Goal: Information Seeking & Learning: Find specific fact

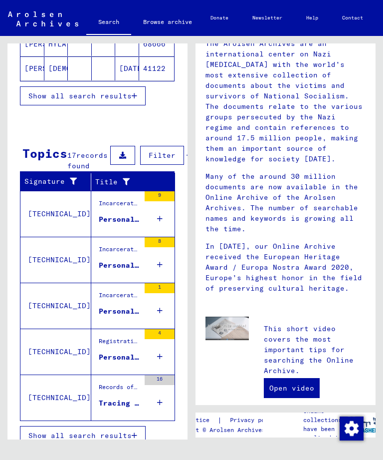
scroll to position [235, 0]
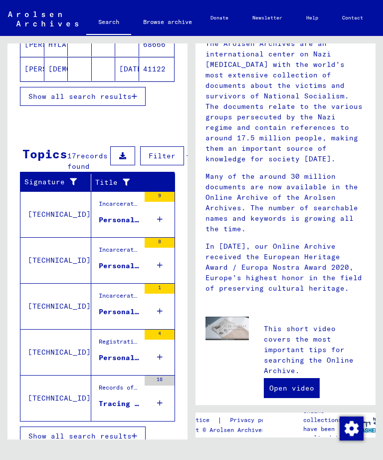
click at [161, 275] on icon at bounding box center [159, 265] width 5 height 35
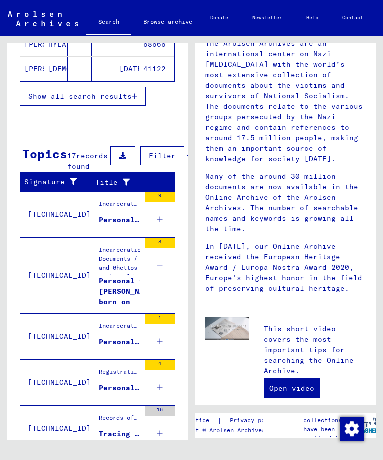
click at [123, 293] on div "Personal file of [PERSON_NAME], born on [DEMOGRAPHIC_DATA]" at bounding box center [139, 291] width 81 height 30
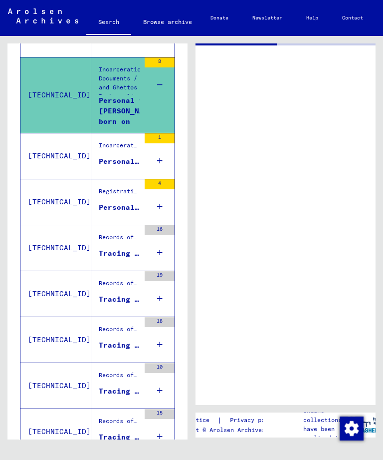
click at [122, 305] on div "Tracing and documentation case no. 1.479.528 for [PERSON_NAME] born [DEMOGRAPHI…" at bounding box center [119, 299] width 41 height 10
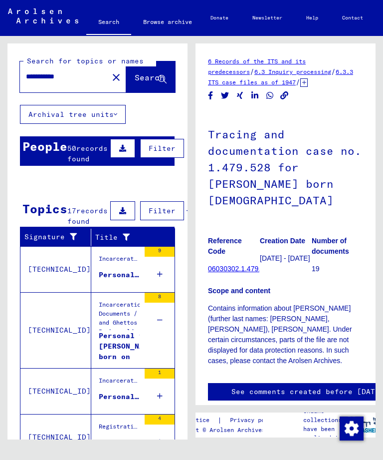
click at [165, 139] on button "Filter" at bounding box center [162, 148] width 44 height 19
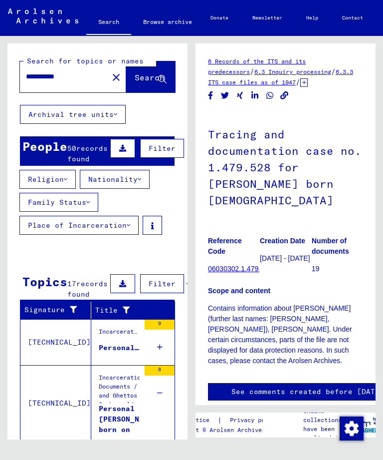
click at [163, 144] on span "Filter" at bounding box center [162, 148] width 27 height 9
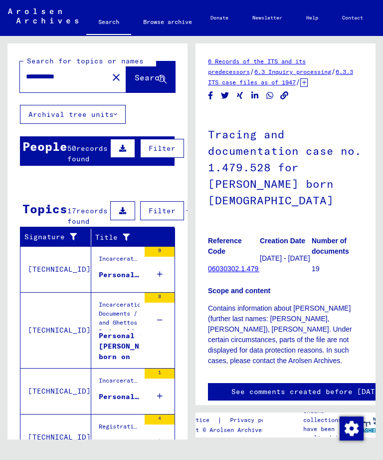
click at [79, 148] on span "records found" at bounding box center [87, 153] width 40 height 19
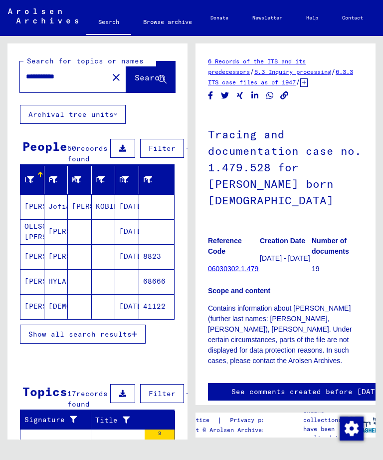
click at [161, 206] on mat-cell at bounding box center [156, 206] width 35 height 24
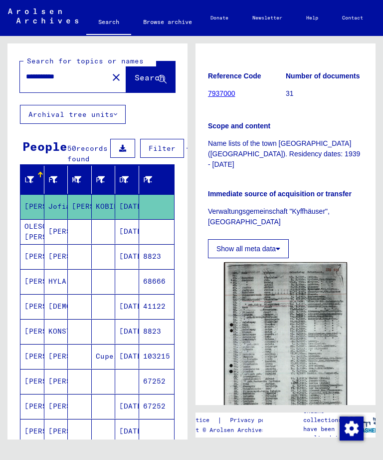
scroll to position [229, 0]
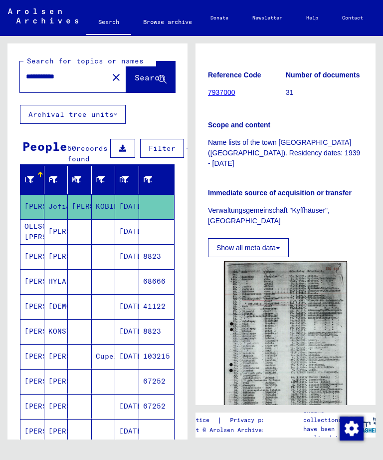
click at [28, 223] on mat-cell "OLESCHKIEWITSZH [PERSON_NAME]" at bounding box center [32, 231] width 24 height 24
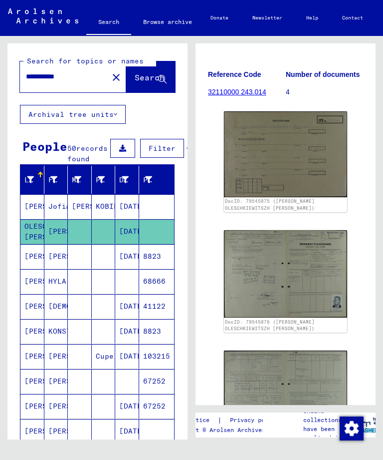
scroll to position [172, 0]
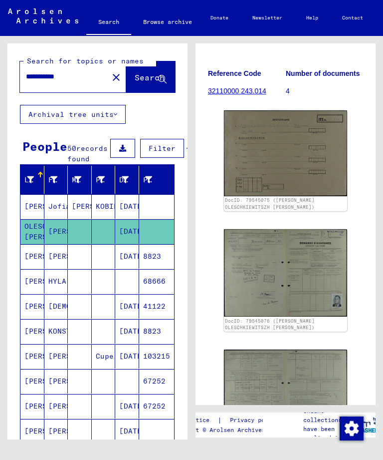
click at [315, 252] on img at bounding box center [285, 272] width 123 height 87
click at [332, 281] on img at bounding box center [285, 272] width 123 height 87
click at [305, 242] on img at bounding box center [285, 272] width 123 height 87
click at [315, 246] on img at bounding box center [285, 272] width 123 height 87
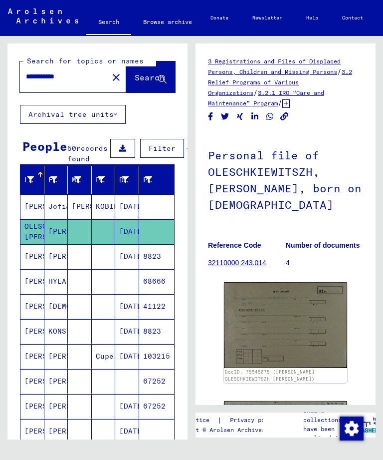
scroll to position [0, 0]
click at [156, 265] on mat-cell "8823" at bounding box center [156, 256] width 35 height 24
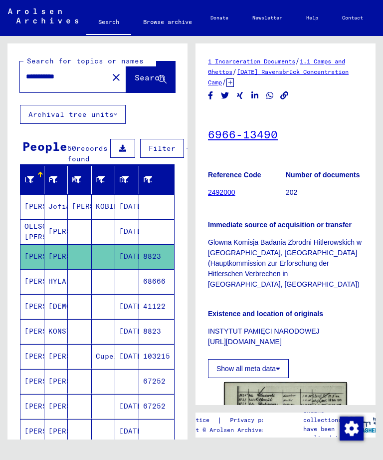
click at [160, 244] on mat-cell at bounding box center [156, 231] width 35 height 24
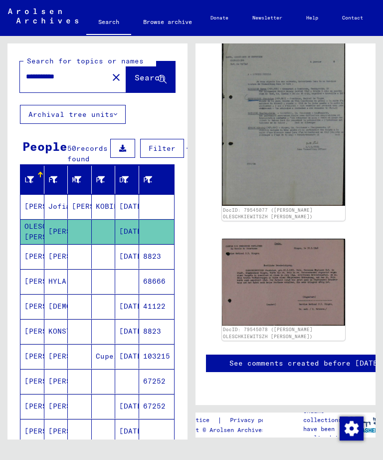
scroll to position [685, 5]
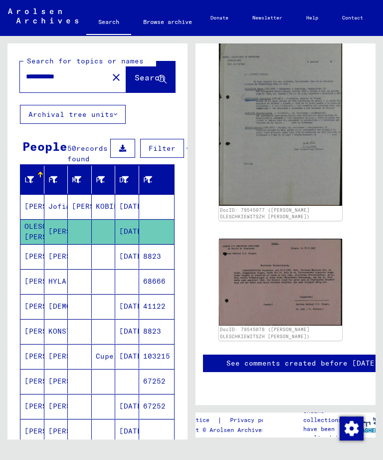
click at [152, 266] on mat-cell "8823" at bounding box center [156, 256] width 35 height 24
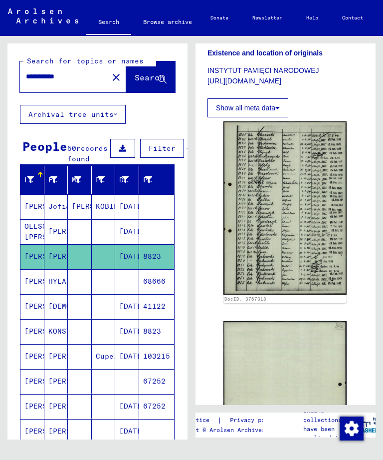
click at [263, 202] on img at bounding box center [285, 207] width 123 height 173
click at [158, 292] on mat-cell "68666" at bounding box center [156, 281] width 35 height 24
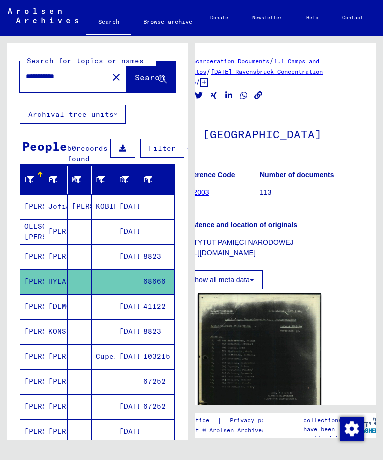
click at [162, 318] on mat-cell "41122" at bounding box center [156, 306] width 35 height 24
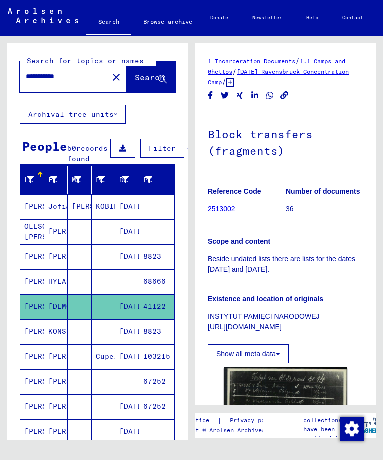
click at [161, 343] on mat-cell "8823" at bounding box center [156, 331] width 35 height 24
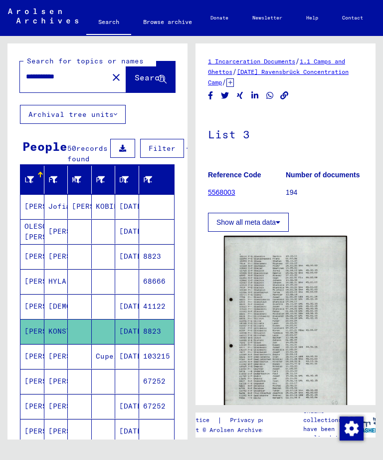
click at [155, 368] on mat-cell "103215" at bounding box center [156, 356] width 35 height 24
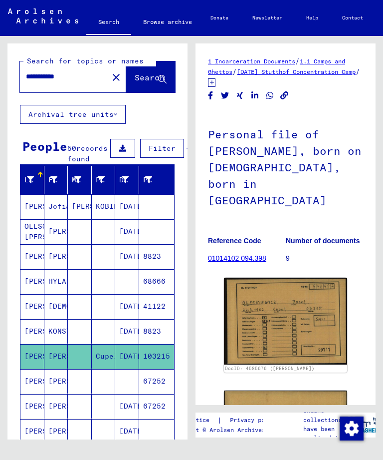
click at [284, 299] on img at bounding box center [285, 321] width 123 height 86
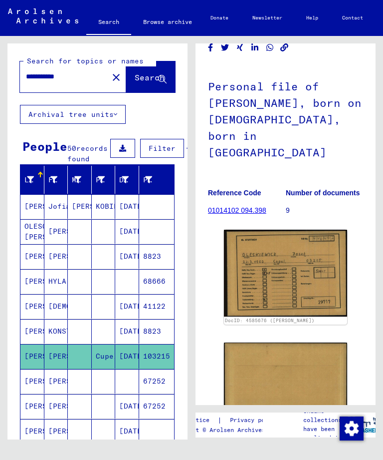
click at [251, 206] on link "01014102 094.398" at bounding box center [237, 210] width 58 height 8
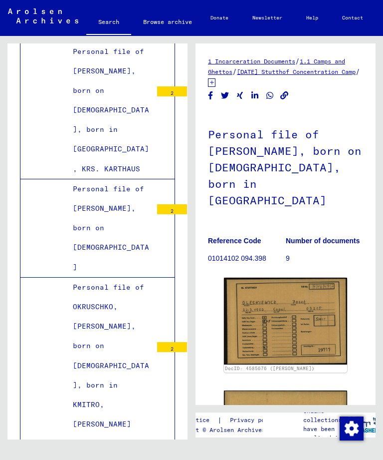
click at [295, 290] on img at bounding box center [285, 321] width 123 height 86
click at [284, 291] on img at bounding box center [285, 321] width 123 height 86
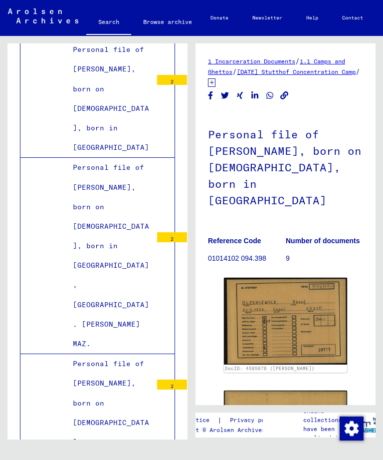
scroll to position [0, 0]
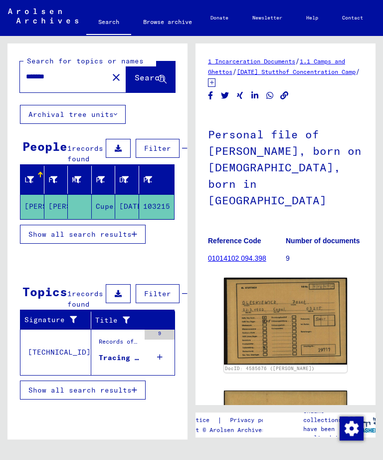
scroll to position [12, 0]
click at [134, 231] on icon "button" at bounding box center [134, 234] width 5 height 7
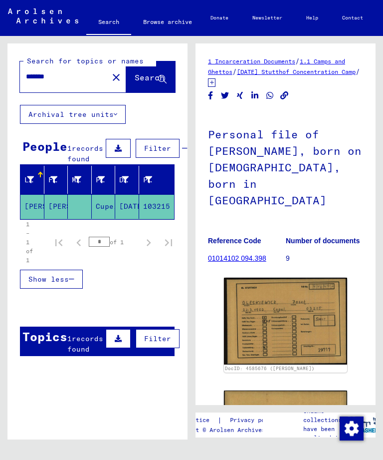
click at [165, 211] on mat-cell "103215" at bounding box center [156, 206] width 35 height 24
click at [73, 148] on span "records found" at bounding box center [85, 153] width 36 height 19
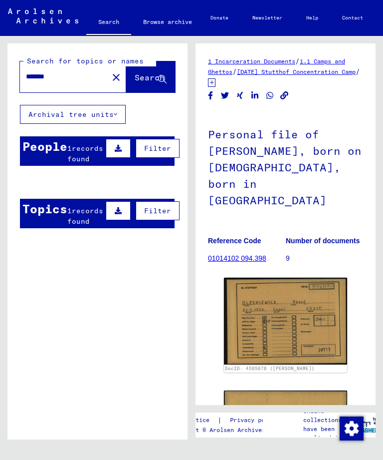
click at [53, 137] on div "People" at bounding box center [44, 146] width 45 height 18
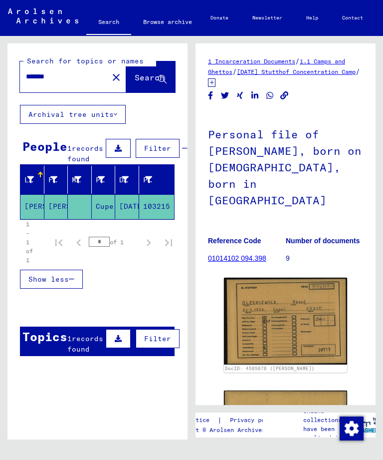
click at [106, 70] on button "close" at bounding box center [116, 77] width 20 height 20
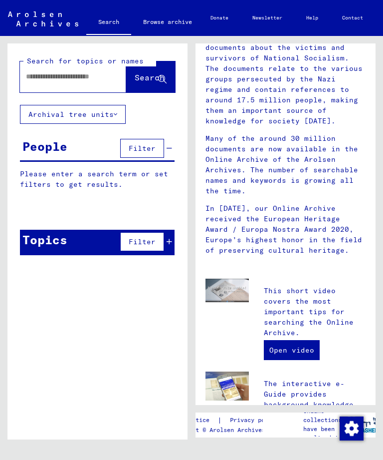
click at [37, 79] on input "text" at bounding box center [61, 76] width 70 height 10
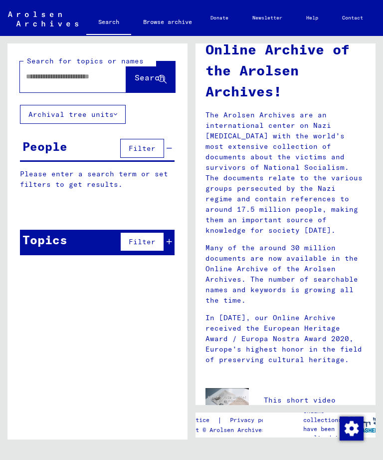
scroll to position [49, 0]
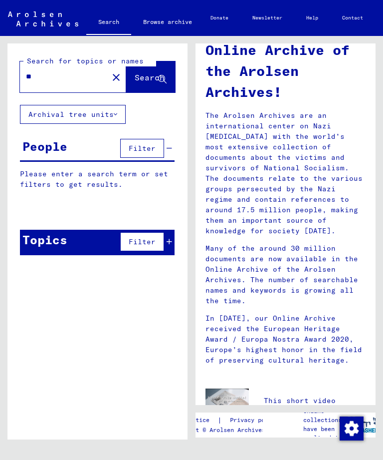
type input "*"
type input "**********"
click at [135, 80] on span "Search" at bounding box center [150, 77] width 30 height 10
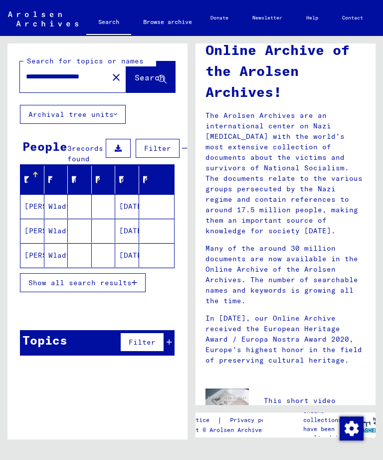
click at [32, 212] on mat-cell "[PERSON_NAME]" at bounding box center [32, 206] width 24 height 24
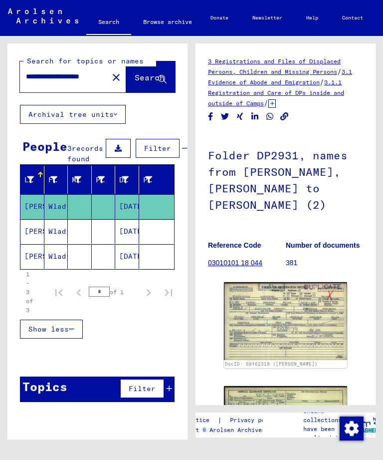
click at [106, 145] on button at bounding box center [118, 148] width 25 height 19
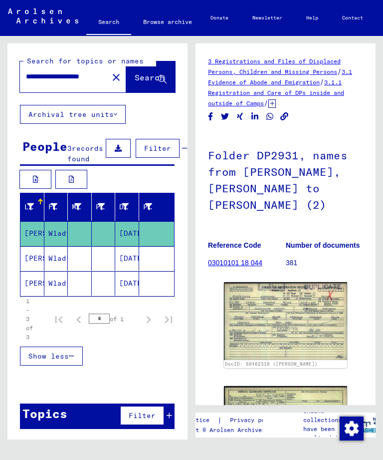
click at [69, 183] on icon at bounding box center [71, 179] width 5 height 7
